Goal: Task Accomplishment & Management: Manage account settings

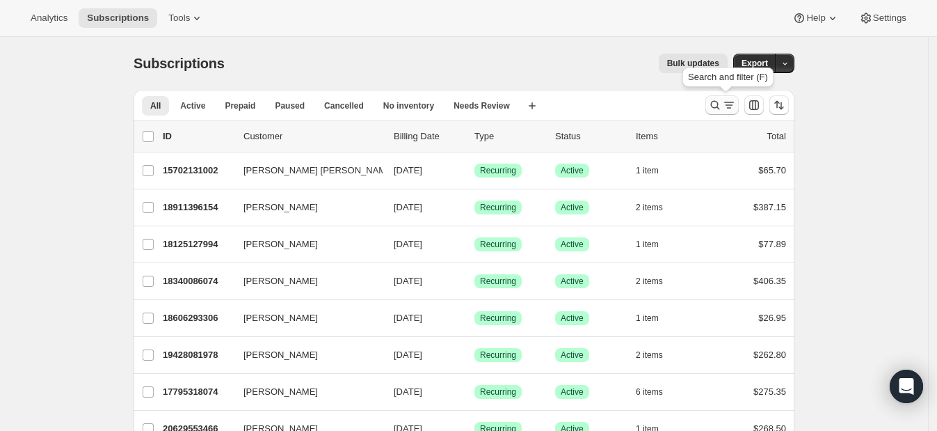
click at [719, 101] on icon "Search and filter results" at bounding box center [715, 105] width 14 height 14
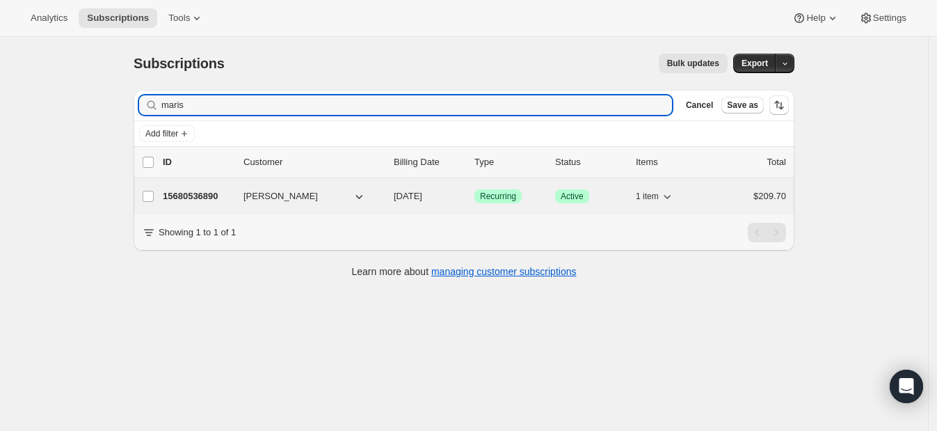
type input "maris"
click at [219, 193] on p "15680536890" at bounding box center [198, 196] width 70 height 14
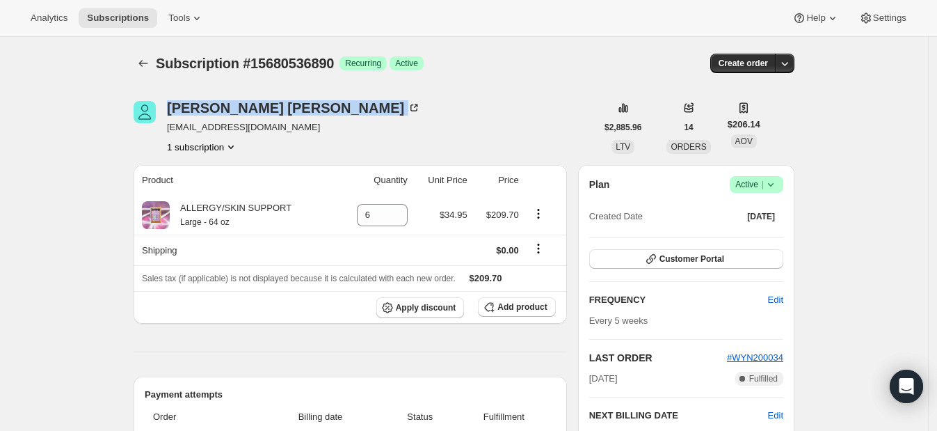
drag, startPoint x: 300, startPoint y: 115, endPoint x: 165, endPoint y: 104, distance: 135.4
click at [165, 104] on div "[PERSON_NAME] [EMAIL_ADDRESS][DOMAIN_NAME] 1 subscription" at bounding box center [365, 127] width 463 height 53
drag, startPoint x: 307, startPoint y: 129, endPoint x: 173, endPoint y: 129, distance: 135.0
click at [173, 129] on span "[EMAIL_ADDRESS][DOMAIN_NAME]" at bounding box center [294, 127] width 254 height 14
copy span "[EMAIL_ADDRESS][DOMAIN_NAME]"
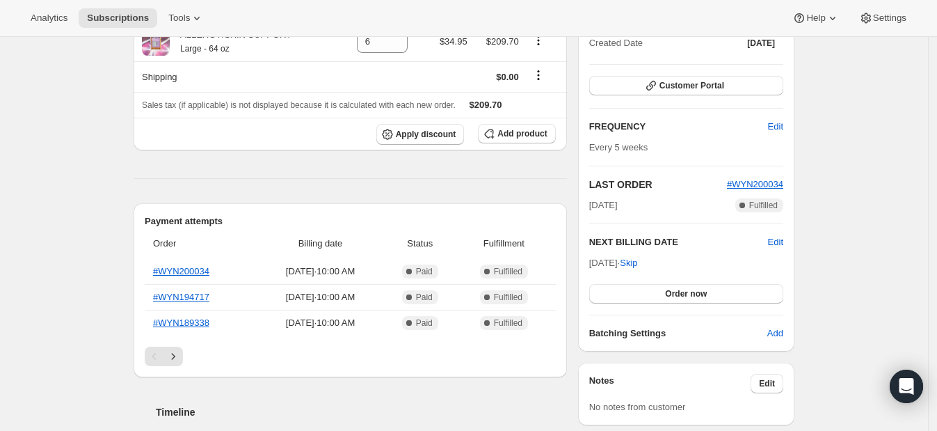
scroll to position [168, 0]
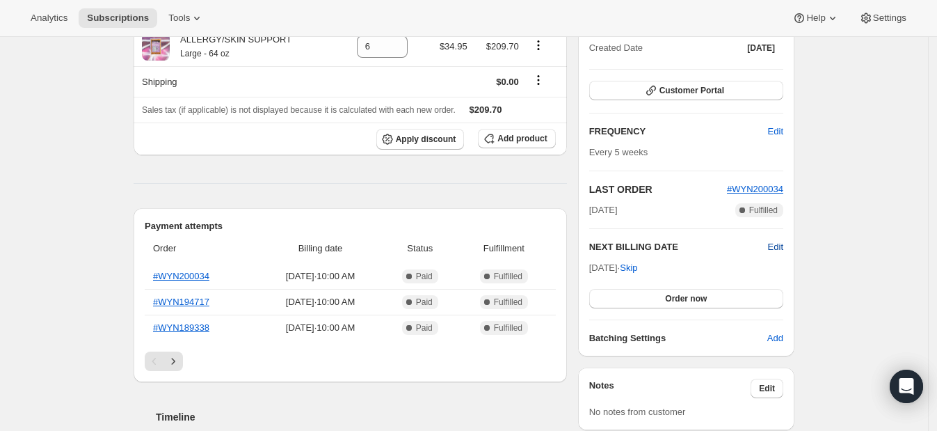
click at [779, 246] on span "Edit" at bounding box center [775, 247] width 15 height 14
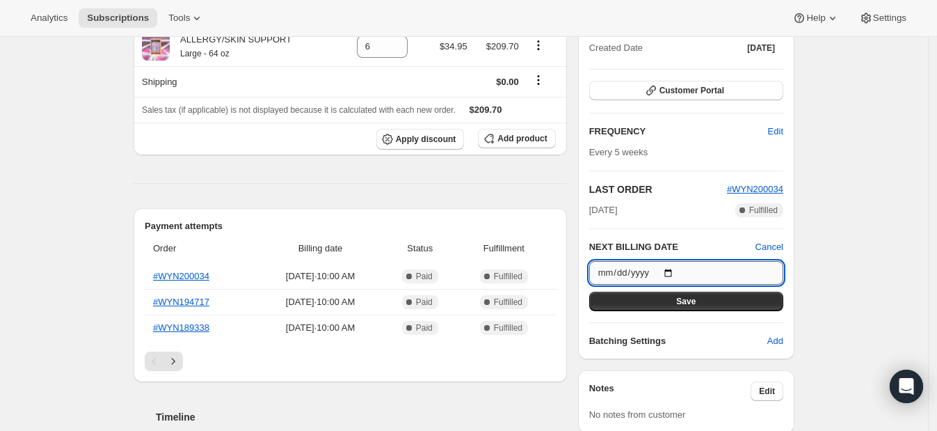
click at [672, 271] on input "[DATE]" at bounding box center [686, 273] width 194 height 24
type input "[DATE]"
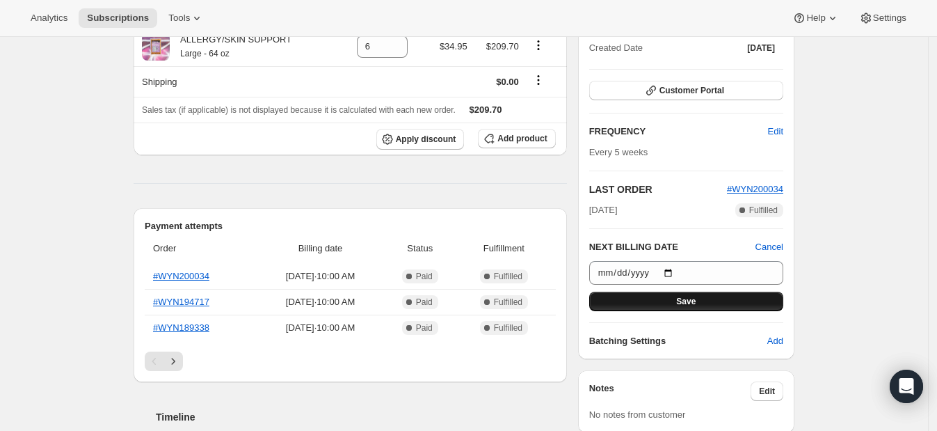
click at [720, 300] on button "Save" at bounding box center [686, 300] width 194 height 19
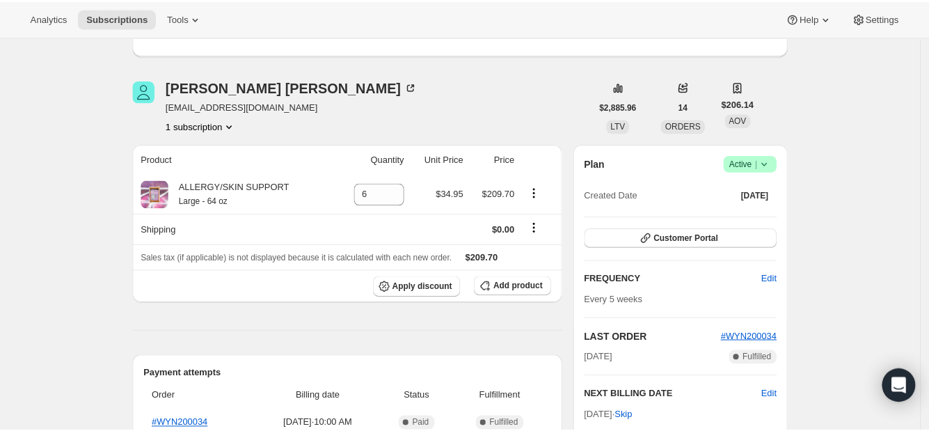
scroll to position [0, 0]
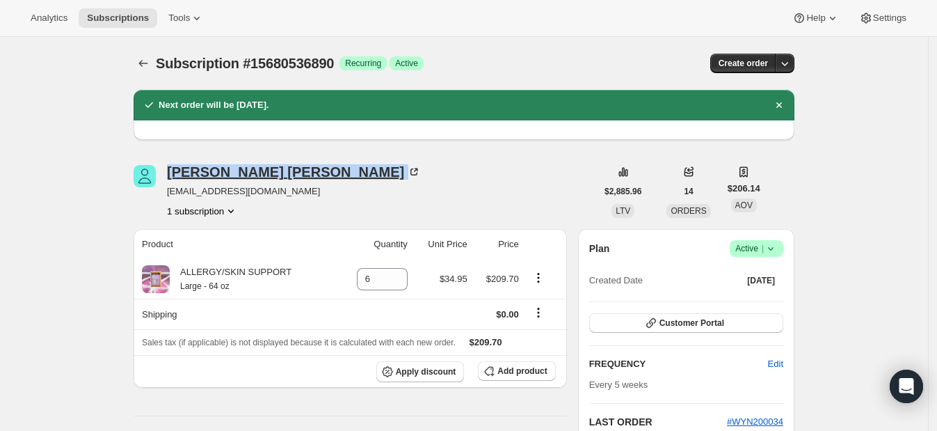
drag, startPoint x: 307, startPoint y: 180, endPoint x: 174, endPoint y: 171, distance: 133.2
click at [174, 172] on div "[PERSON_NAME] [EMAIL_ADDRESS][DOMAIN_NAME] 1 subscription" at bounding box center [294, 191] width 254 height 53
drag, startPoint x: 309, startPoint y: 193, endPoint x: 170, endPoint y: 192, distance: 138.4
click at [170, 192] on span "[EMAIL_ADDRESS][DOMAIN_NAME]" at bounding box center [294, 191] width 254 height 14
copy span "[EMAIL_ADDRESS][DOMAIN_NAME]"
